Goal: Task Accomplishment & Management: Complete application form

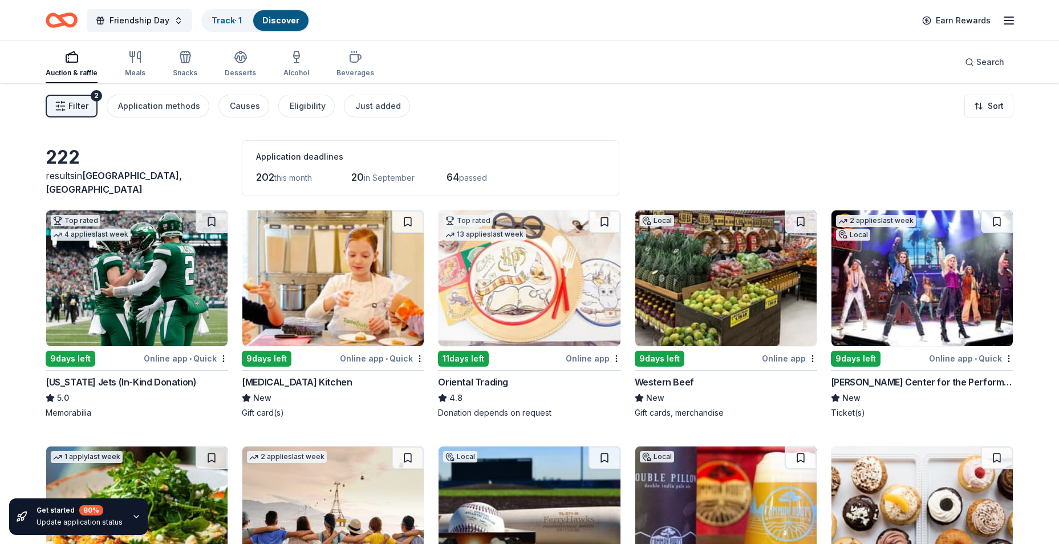
click at [54, 105] on button "Filter 2" at bounding box center [72, 106] width 52 height 23
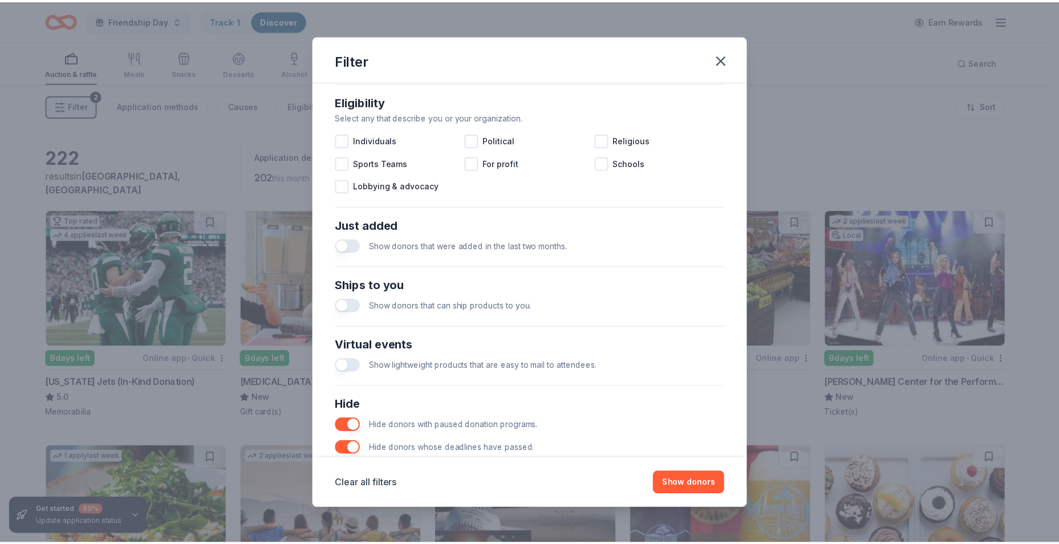
scroll to position [342, 0]
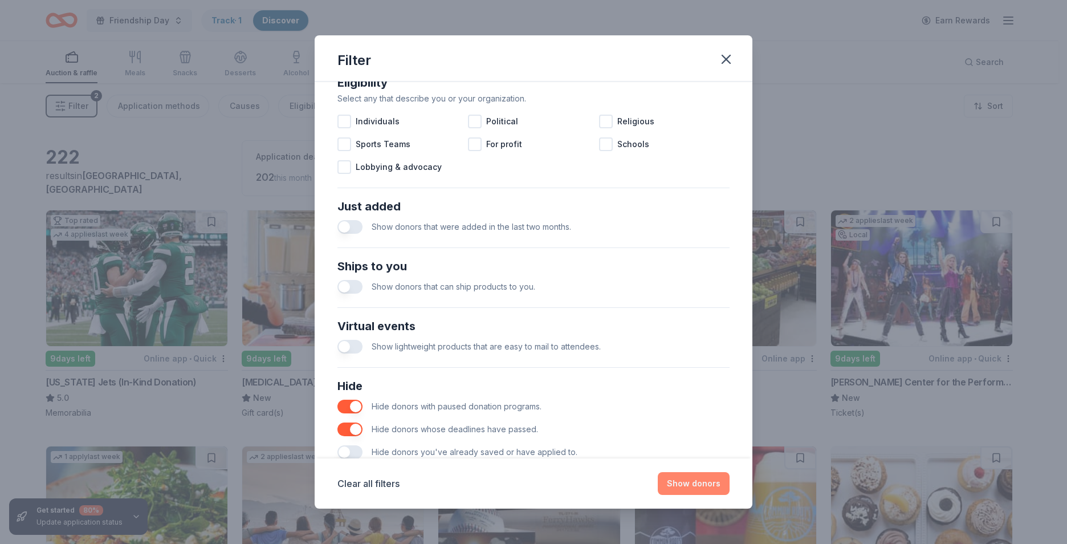
click at [692, 486] on button "Show donors" at bounding box center [694, 483] width 72 height 23
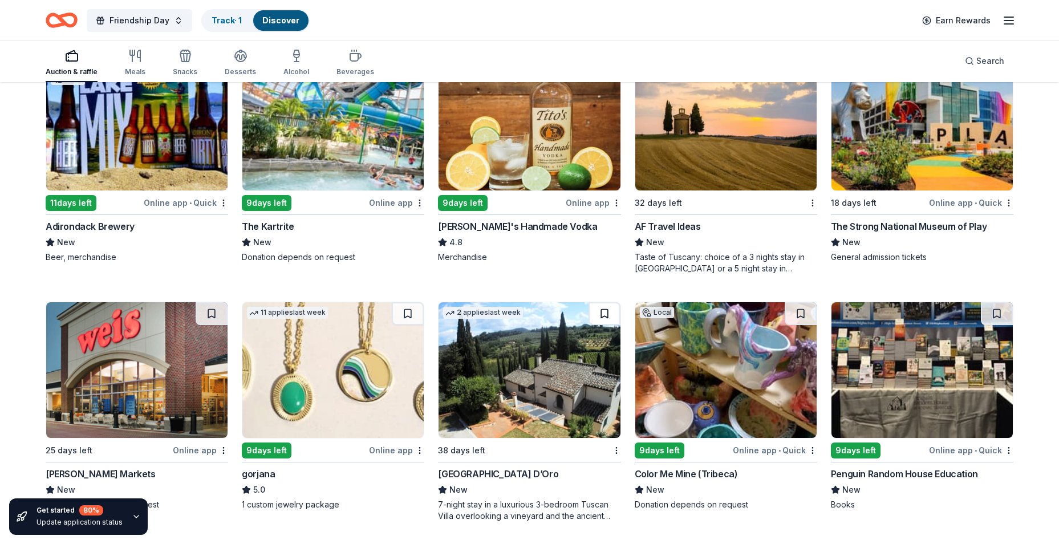
scroll to position [2110, 0]
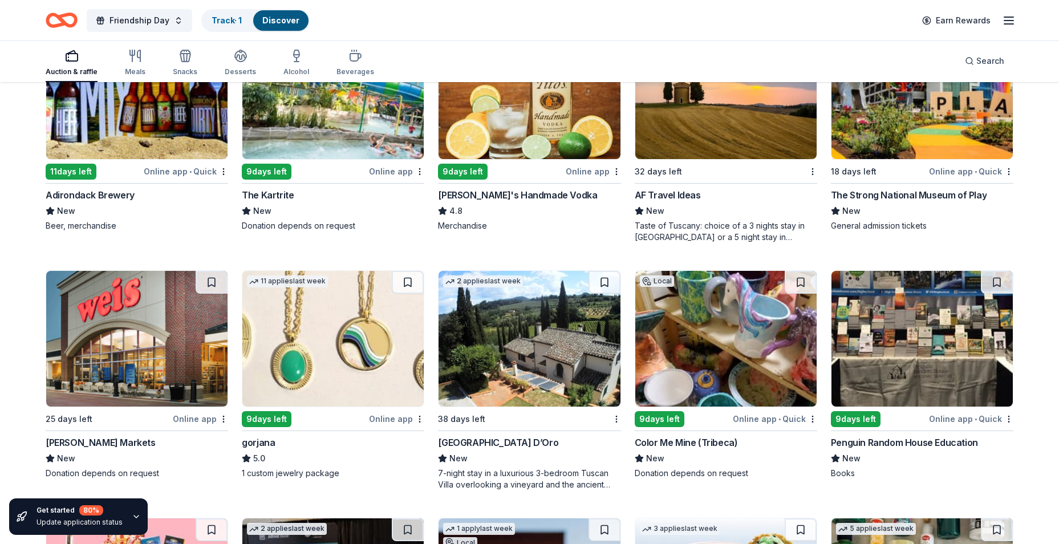
click at [300, 365] on img at bounding box center [332, 339] width 181 height 136
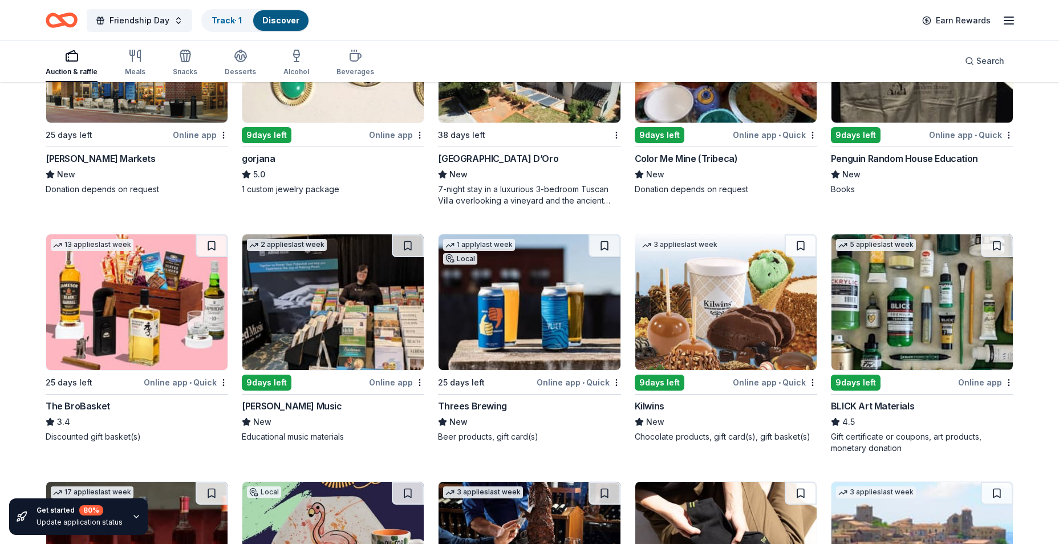
scroll to position [2395, 0]
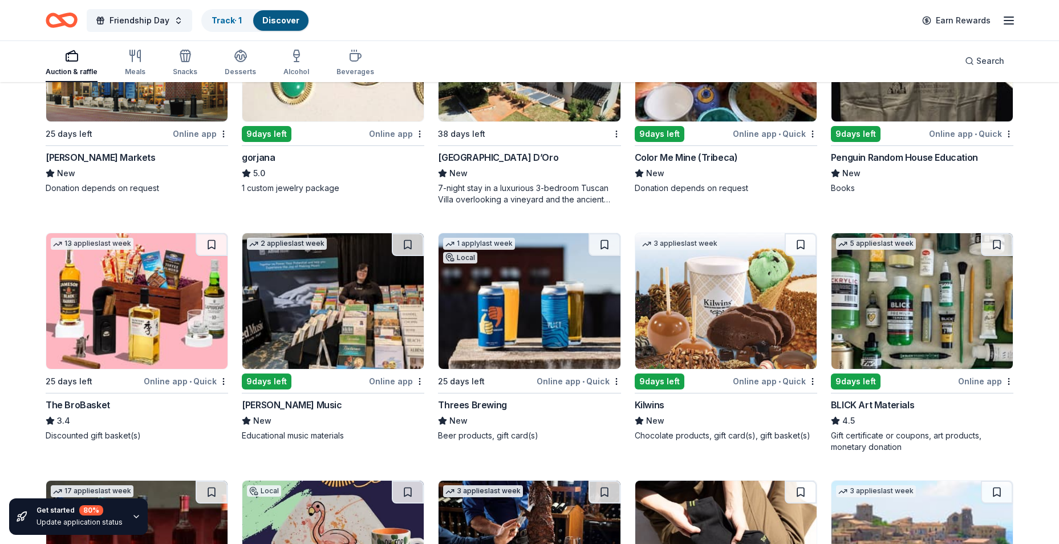
click at [704, 297] on img at bounding box center [725, 301] width 181 height 136
click at [878, 347] on img at bounding box center [921, 301] width 181 height 136
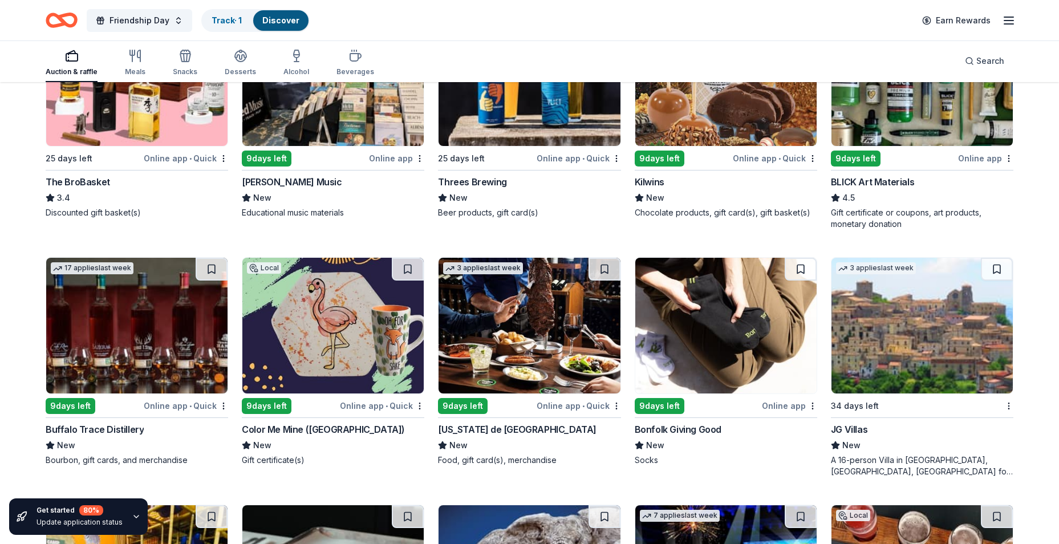
scroll to position [2623, 0]
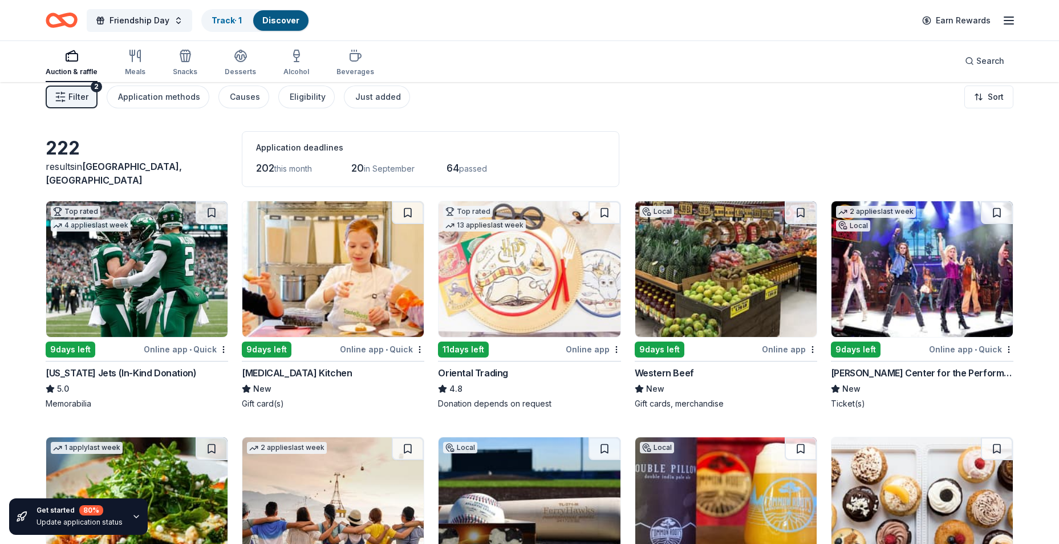
scroll to position [0, 0]
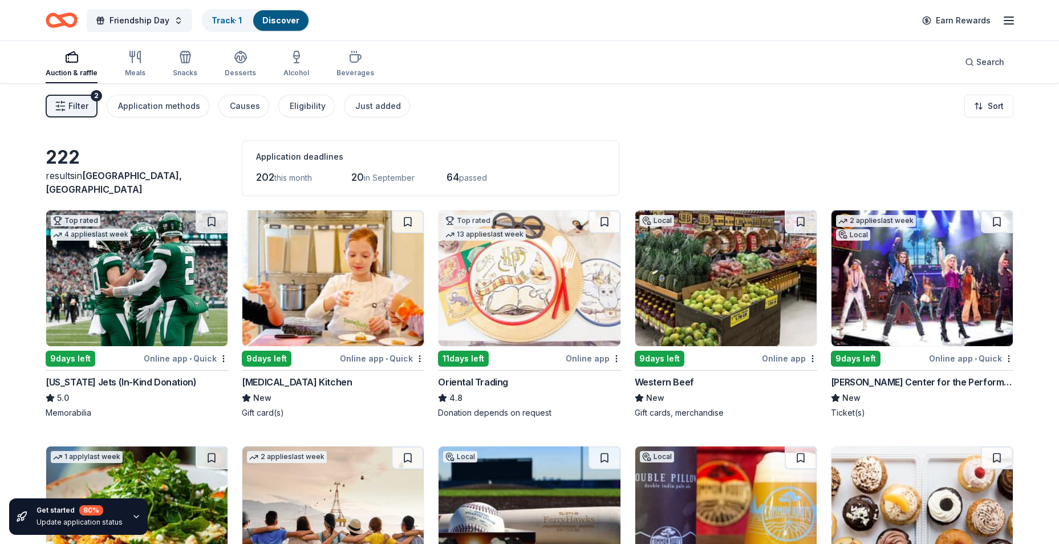
click at [563, 309] on img at bounding box center [528, 278] width 181 height 136
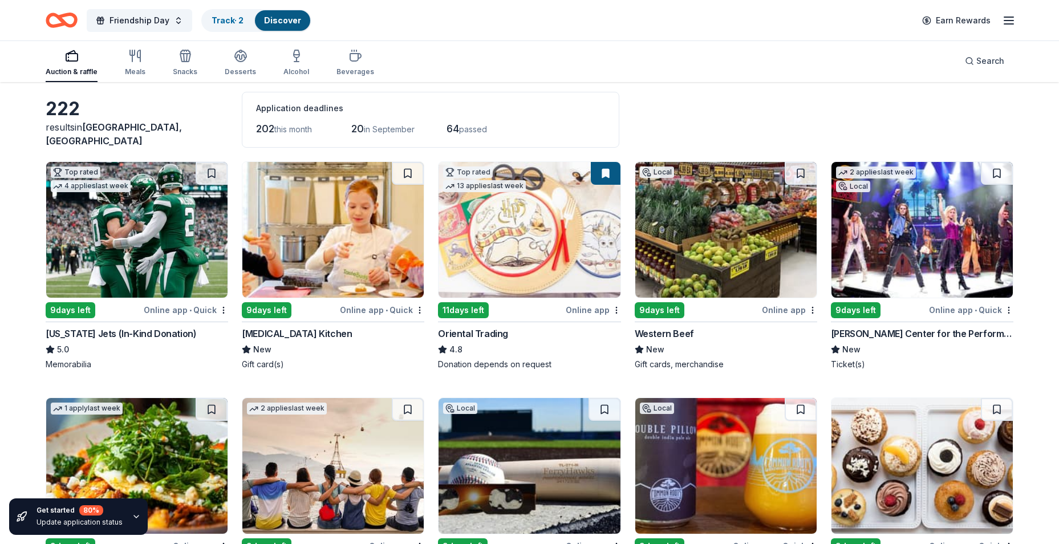
scroll to position [171, 0]
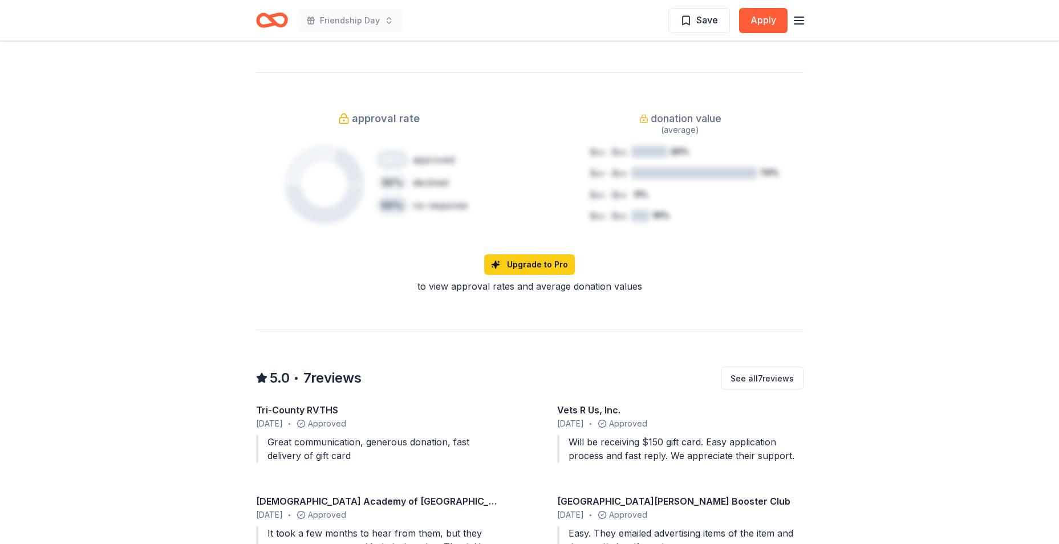
scroll to position [741, 0]
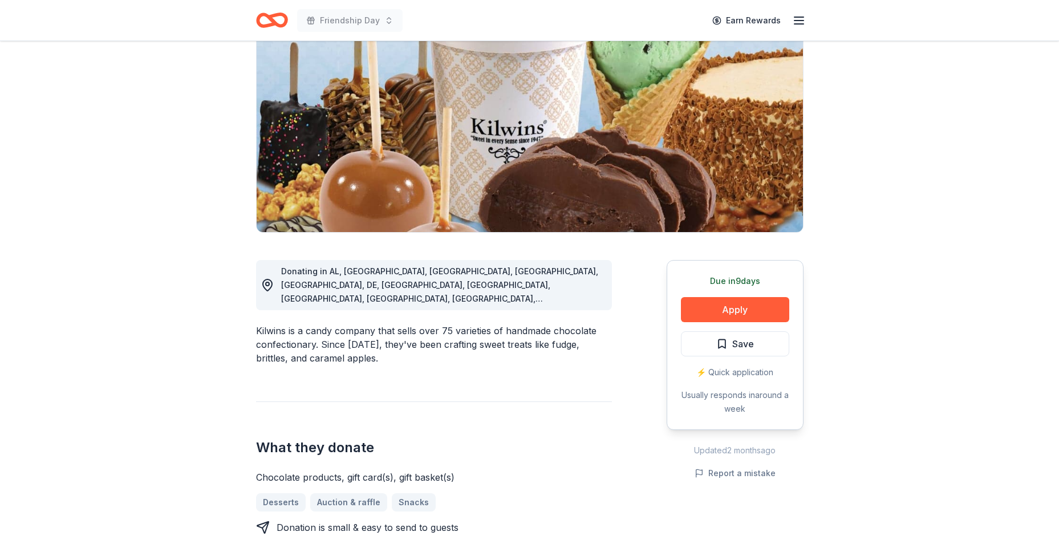
scroll to position [171, 0]
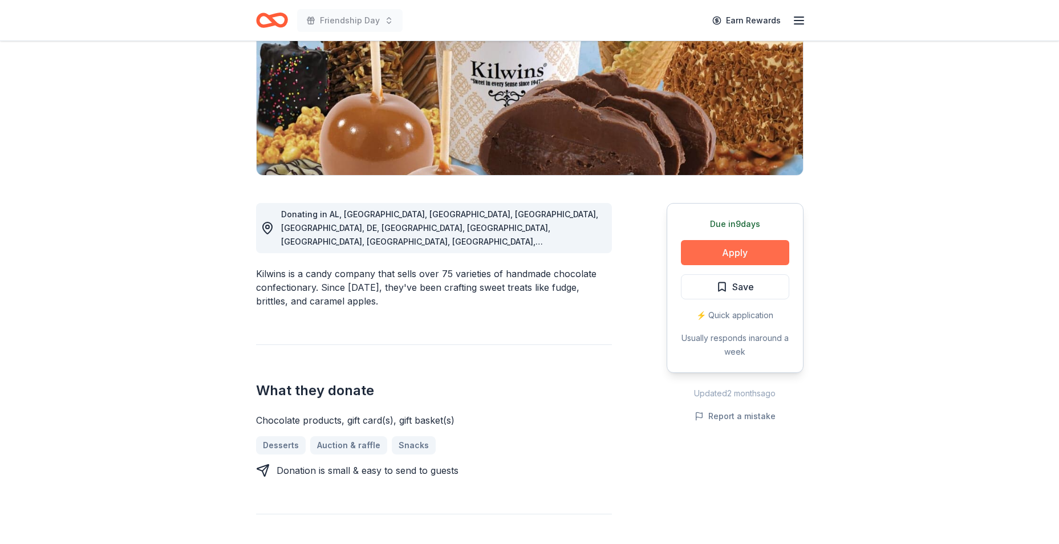
click at [718, 256] on button "Apply" at bounding box center [735, 252] width 108 height 25
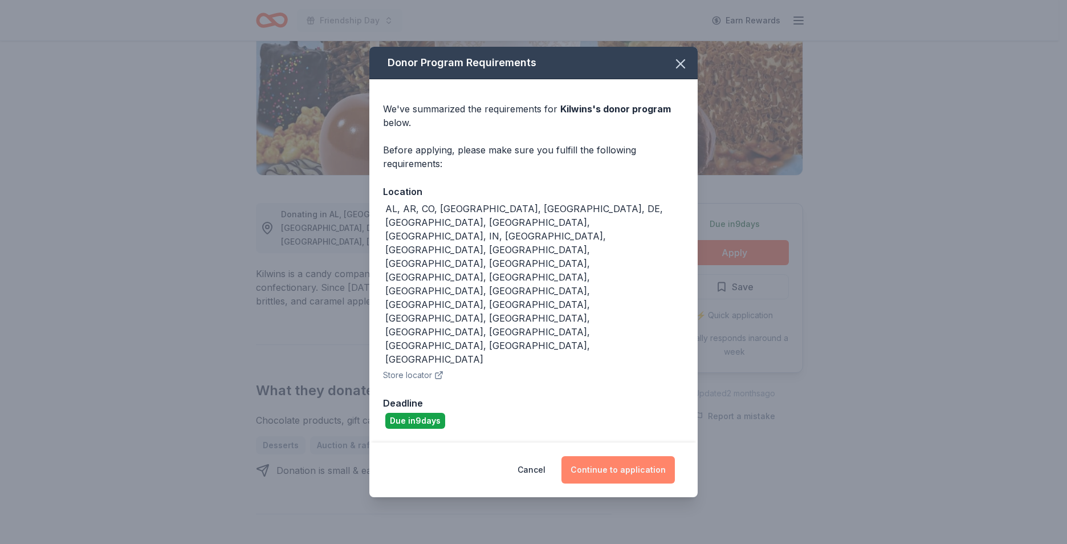
click at [615, 456] on button "Continue to application" at bounding box center [618, 469] width 113 height 27
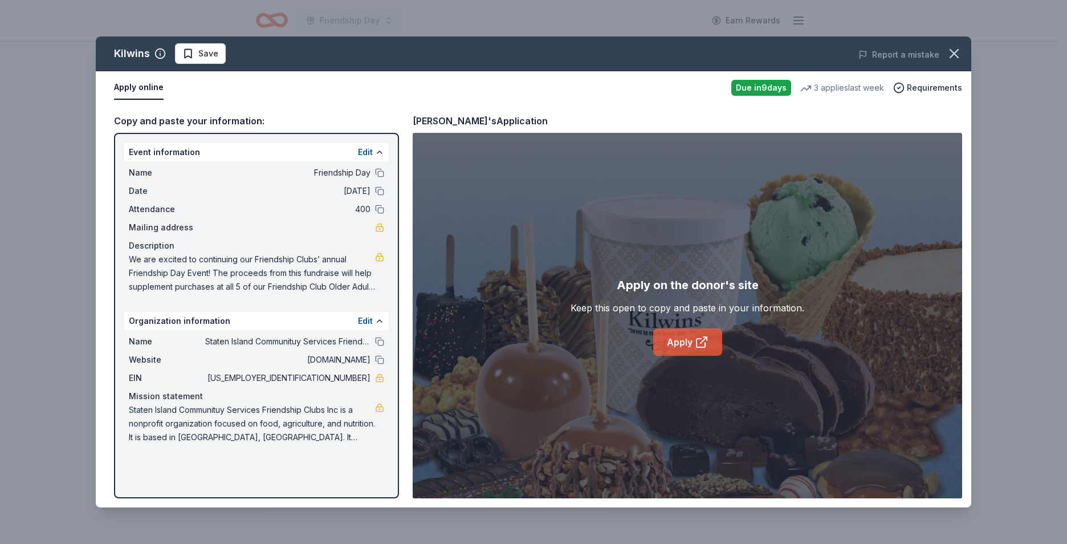
click at [670, 345] on link "Apply" at bounding box center [687, 341] width 69 height 27
click at [959, 60] on icon "button" at bounding box center [955, 54] width 16 height 16
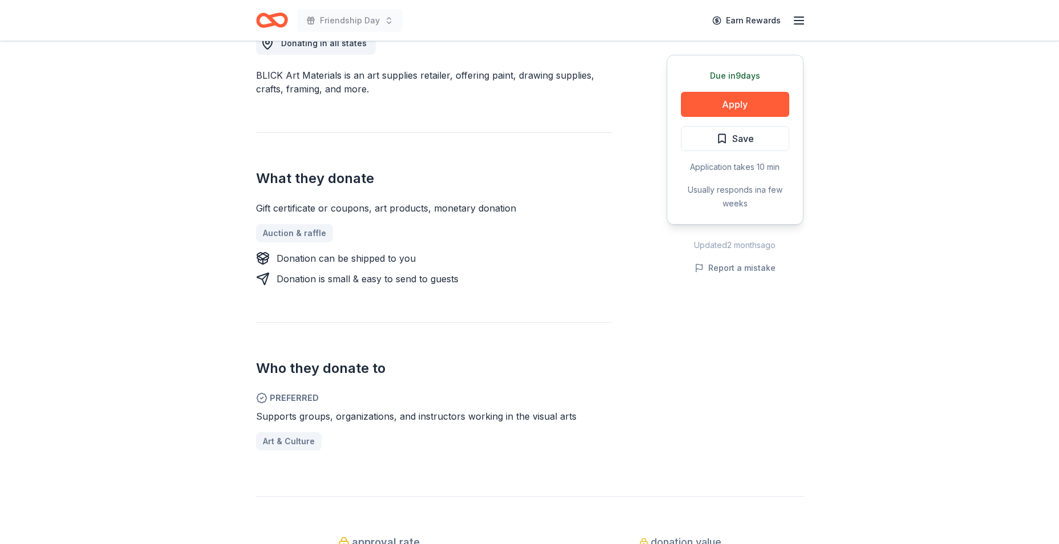
scroll to position [285, 0]
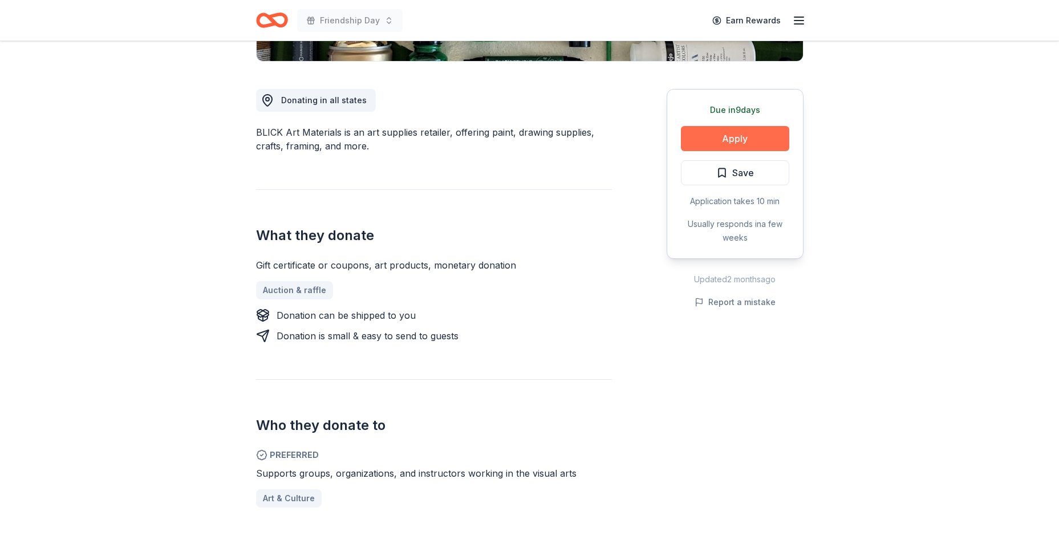
click at [760, 138] on button "Apply" at bounding box center [735, 138] width 108 height 25
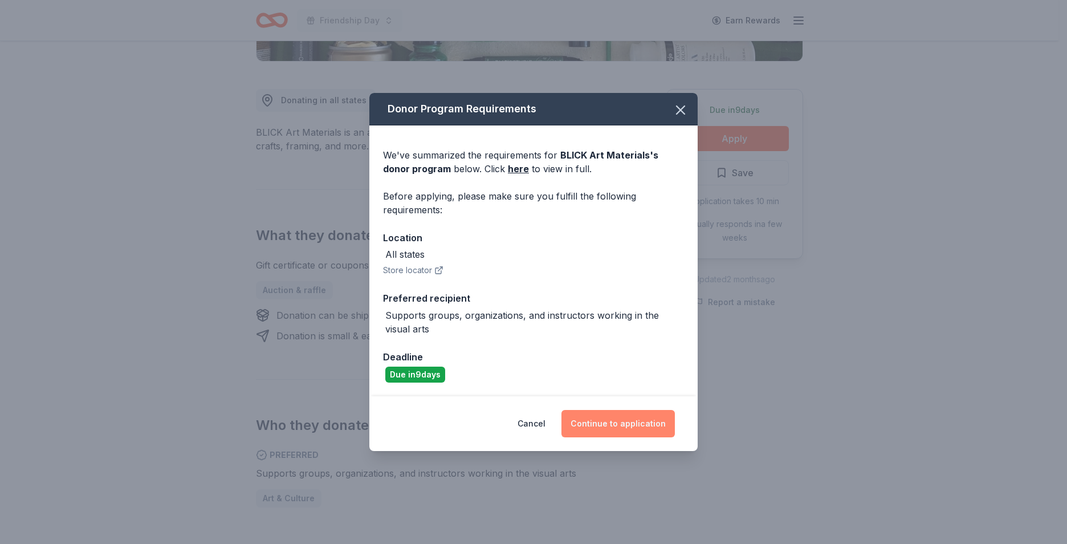
click at [617, 430] on button "Continue to application" at bounding box center [618, 423] width 113 height 27
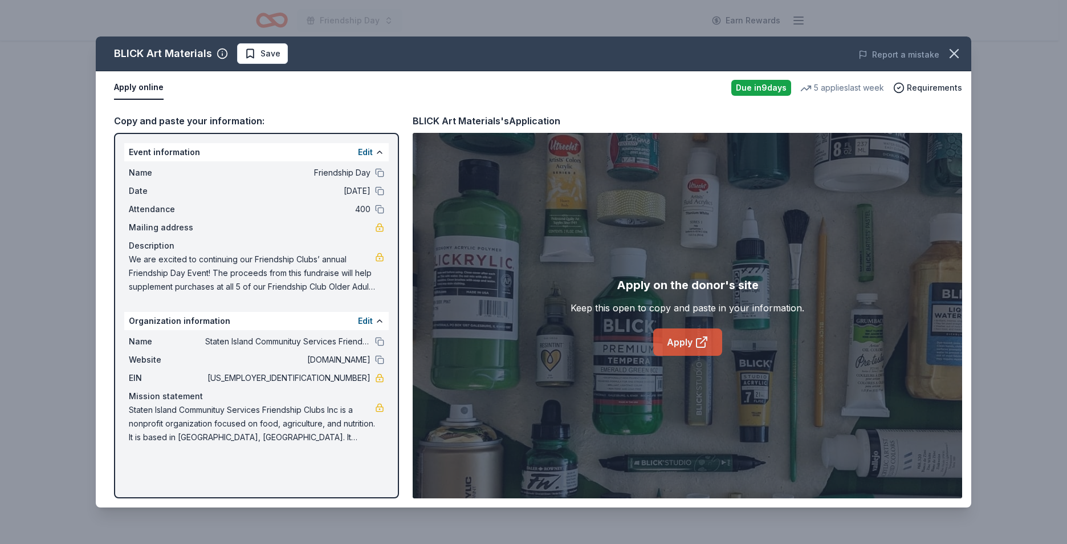
click at [689, 341] on link "Apply" at bounding box center [687, 341] width 69 height 27
click at [376, 362] on button at bounding box center [379, 359] width 9 height 9
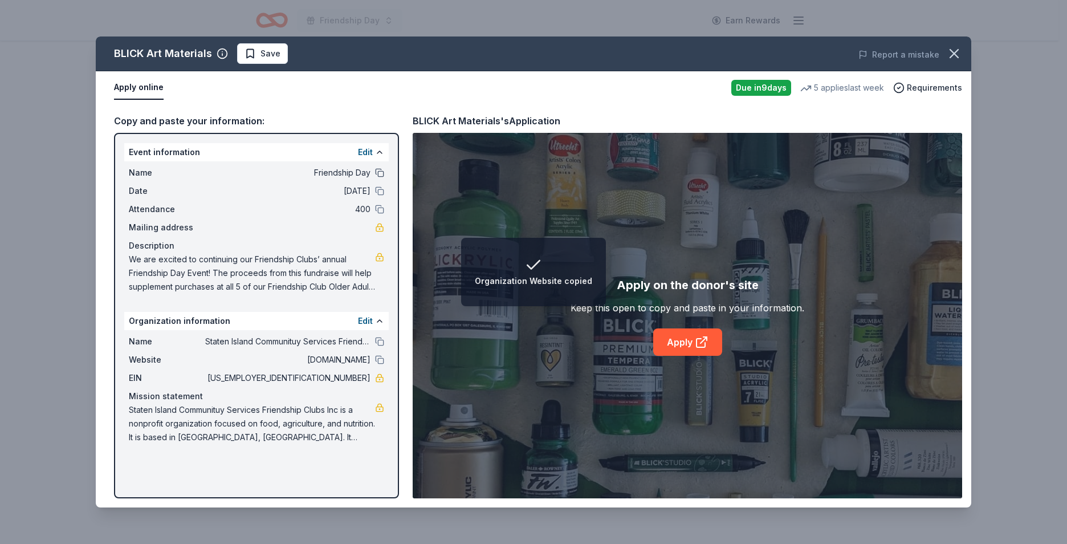
click at [376, 173] on button at bounding box center [379, 172] width 9 height 9
click at [959, 50] on icon "button" at bounding box center [955, 54] width 16 height 16
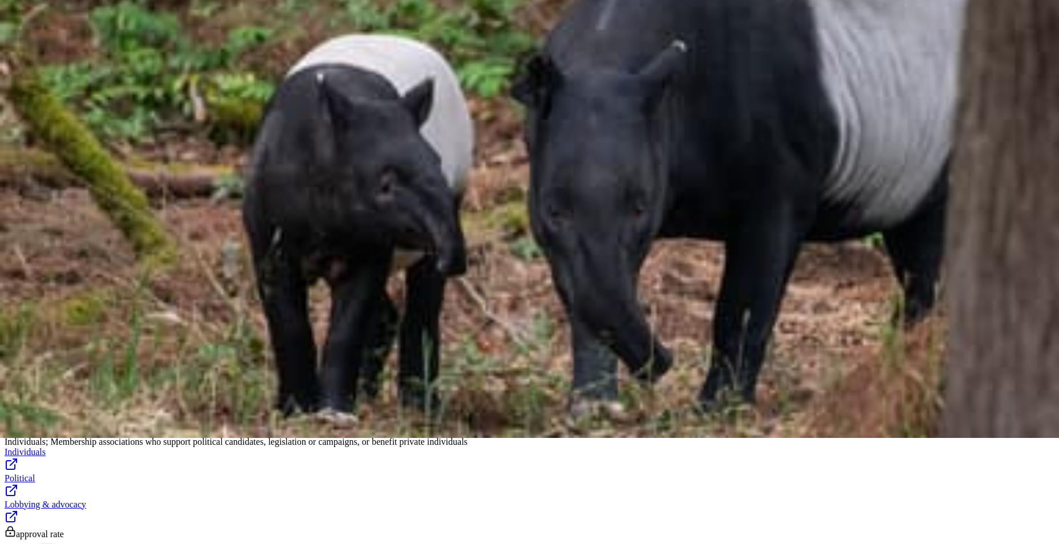
scroll to position [114, 0]
